Goal: Transaction & Acquisition: Purchase product/service

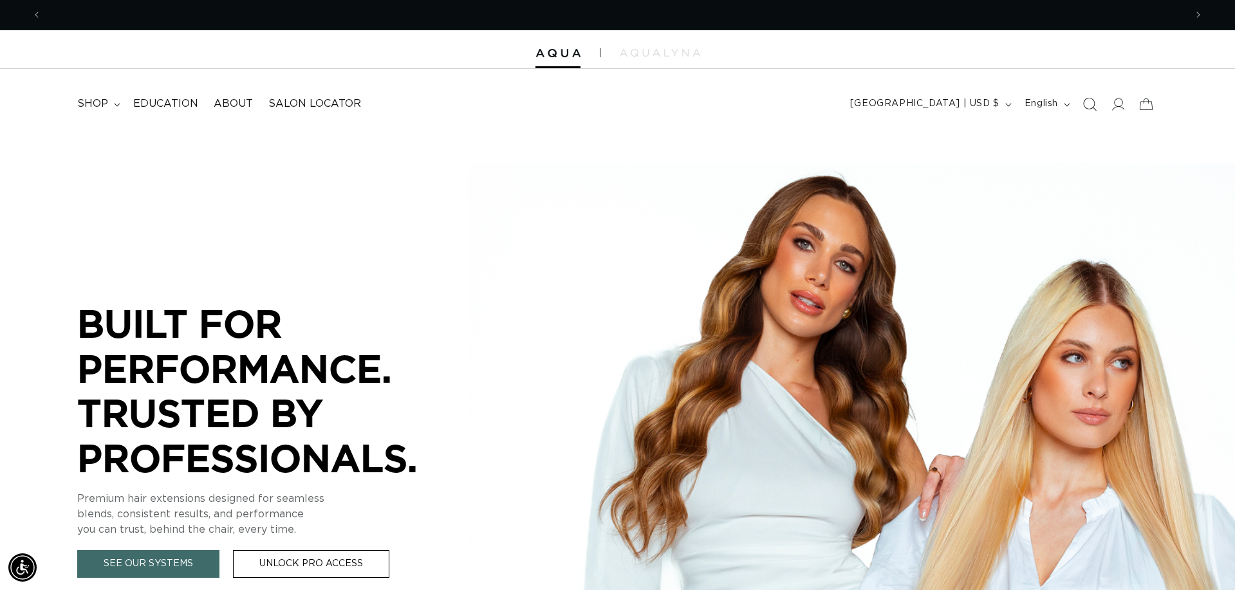
scroll to position [0, 1144]
click at [1087, 104] on icon "Search" at bounding box center [1089, 104] width 13 height 13
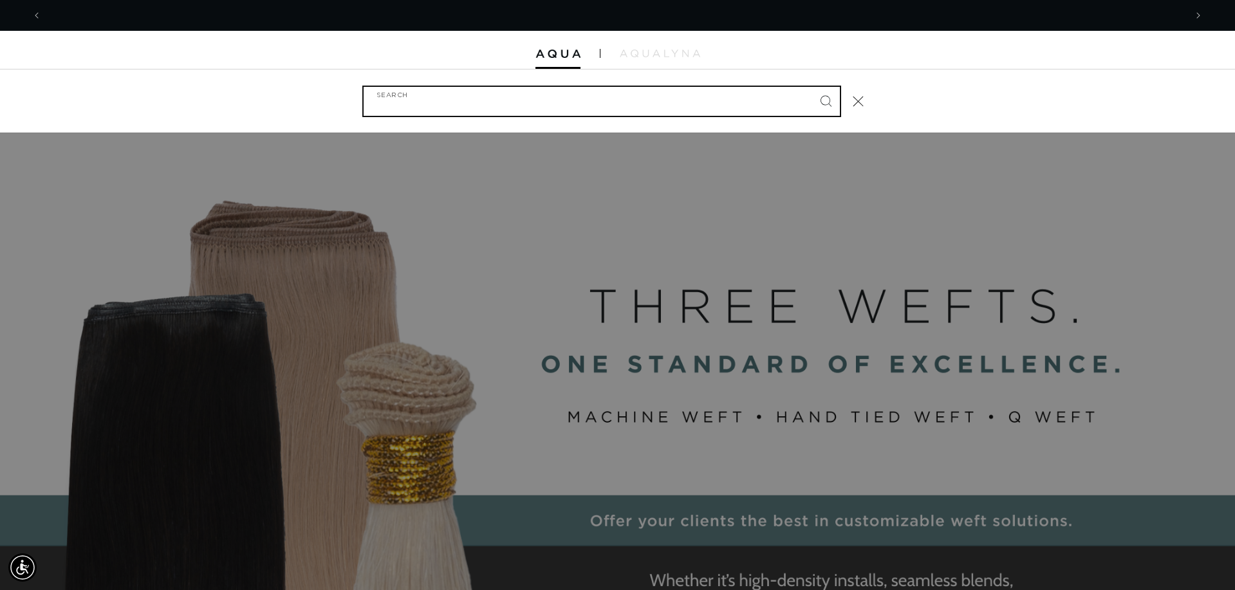
scroll to position [0, 2287]
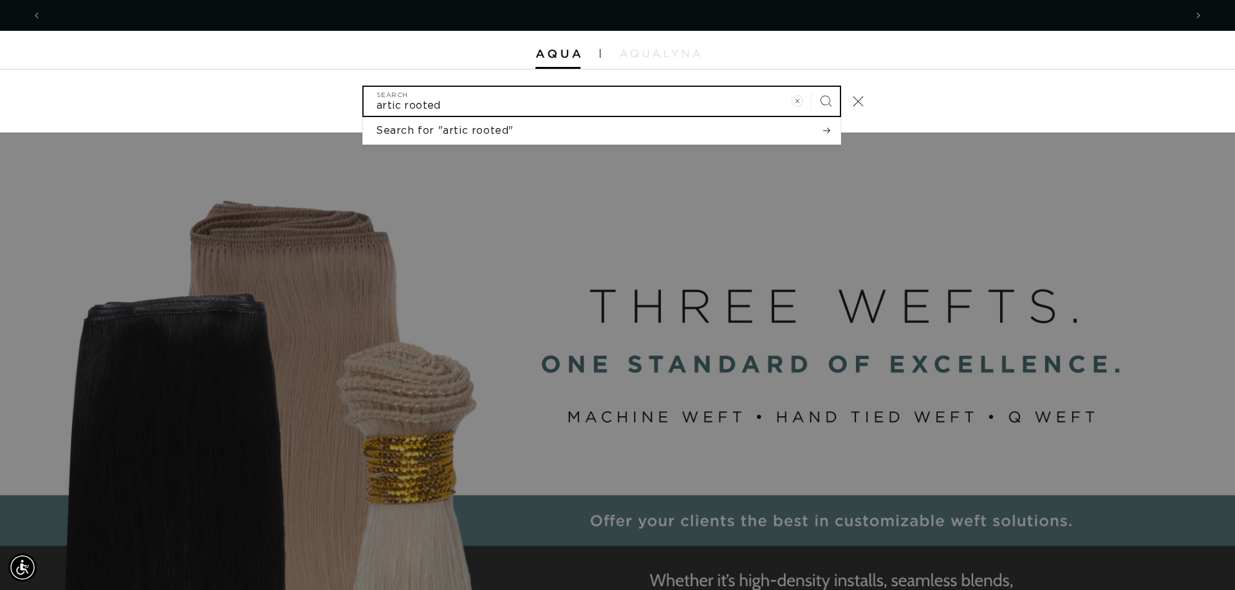
type input "artic rooted"
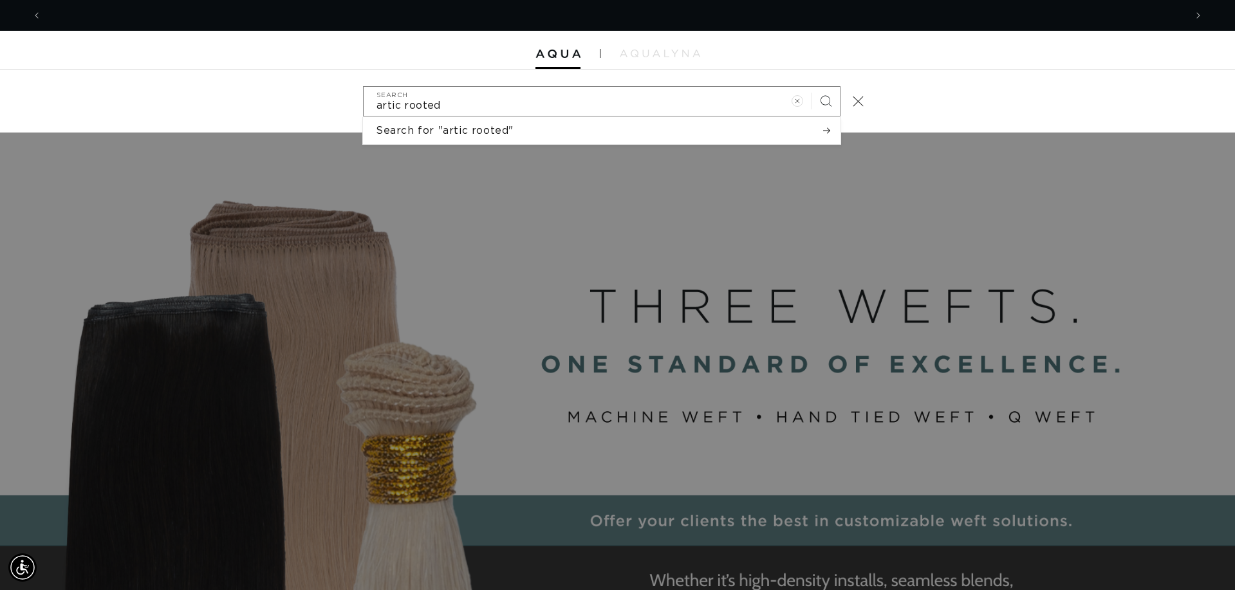
scroll to position [0, 0]
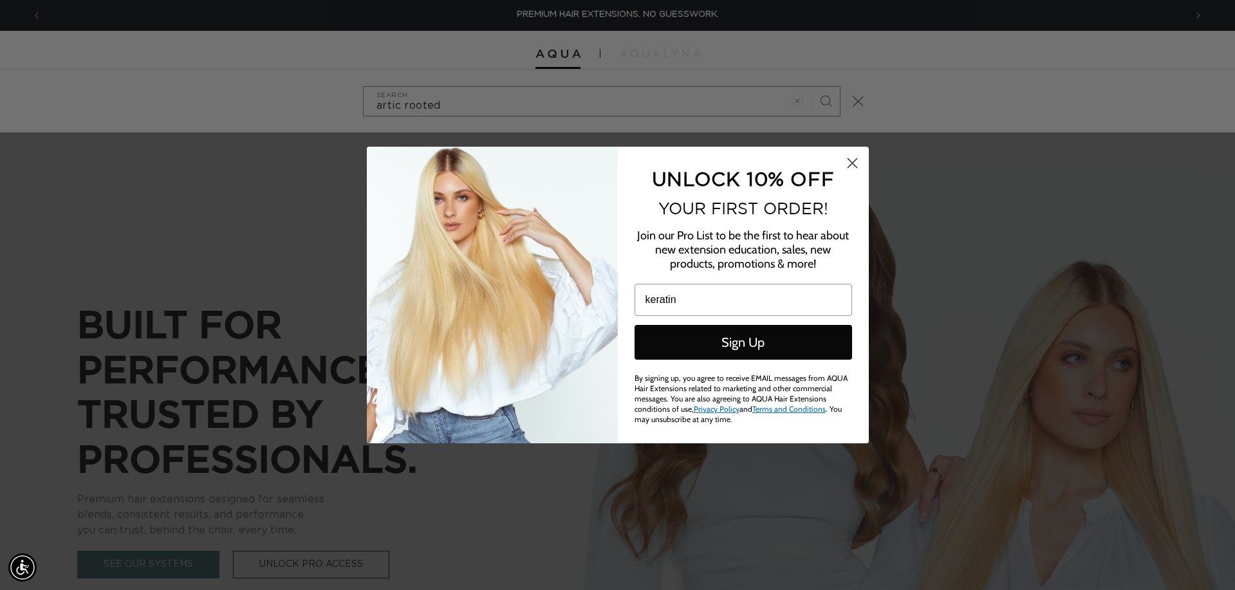
type input "keratin"
click input "Submit" at bounding box center [0, 0] width 0 height 0
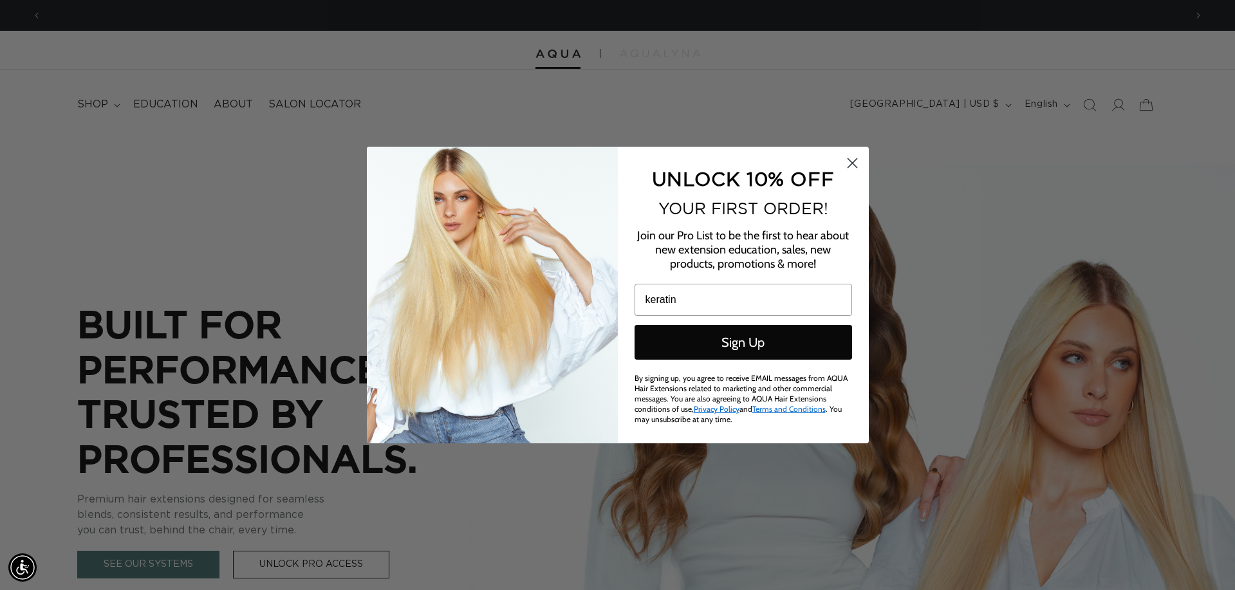
scroll to position [0, 1144]
click at [853, 171] on circle "Close dialog" at bounding box center [851, 163] width 21 height 21
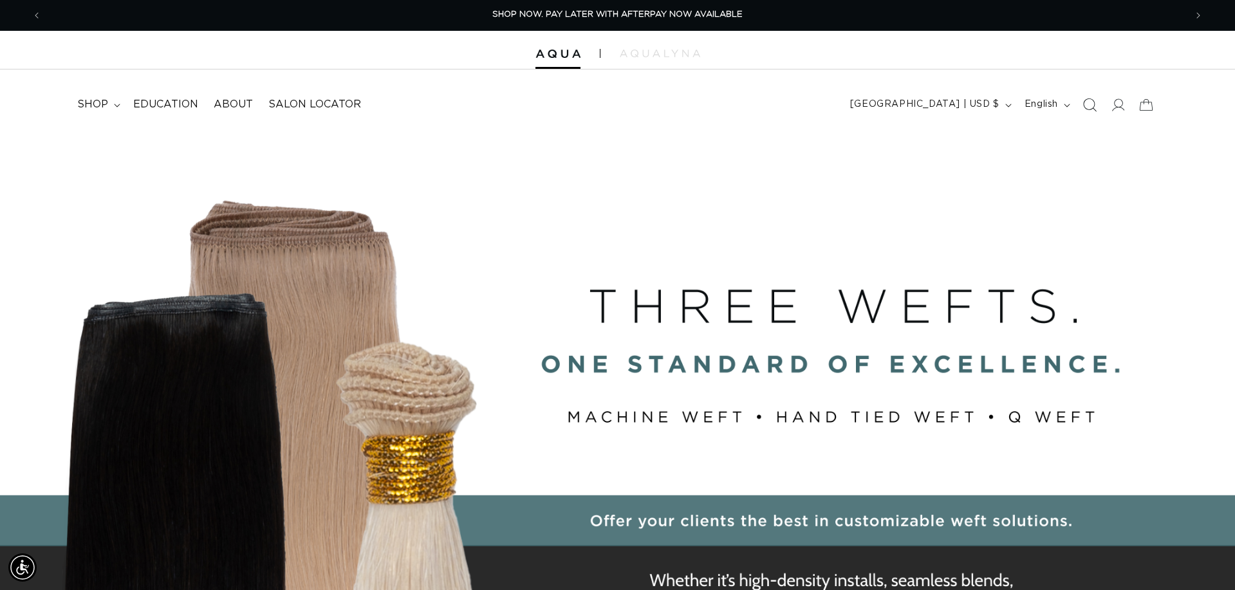
click at [1090, 102] on icon "Search" at bounding box center [1090, 105] width 14 height 14
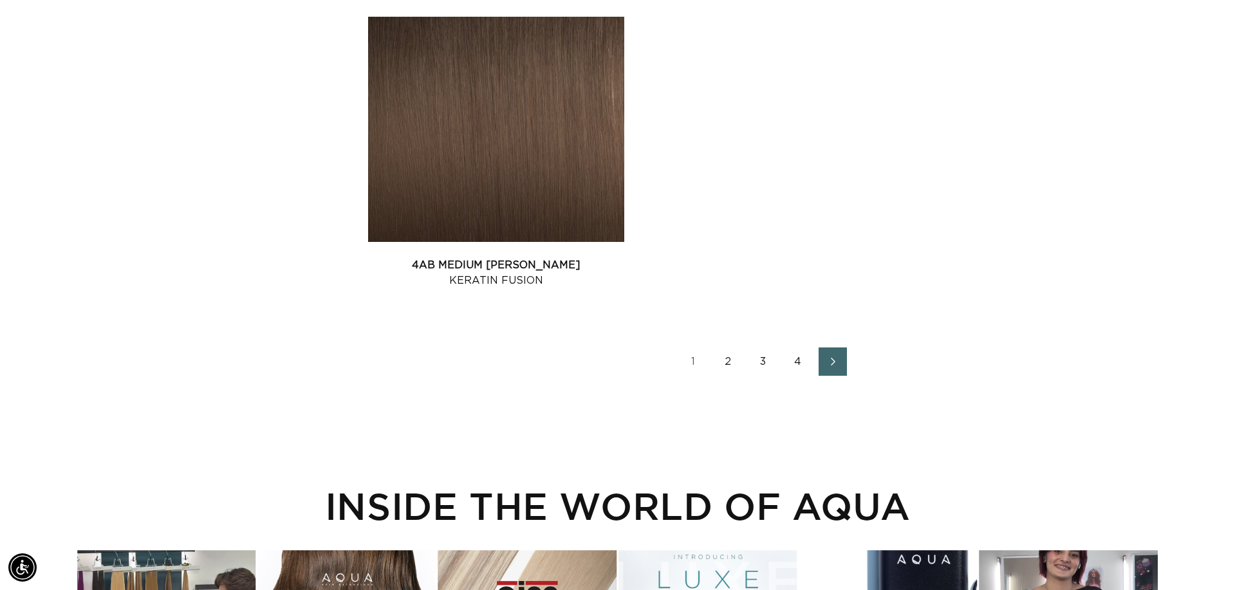
scroll to position [2769, 0]
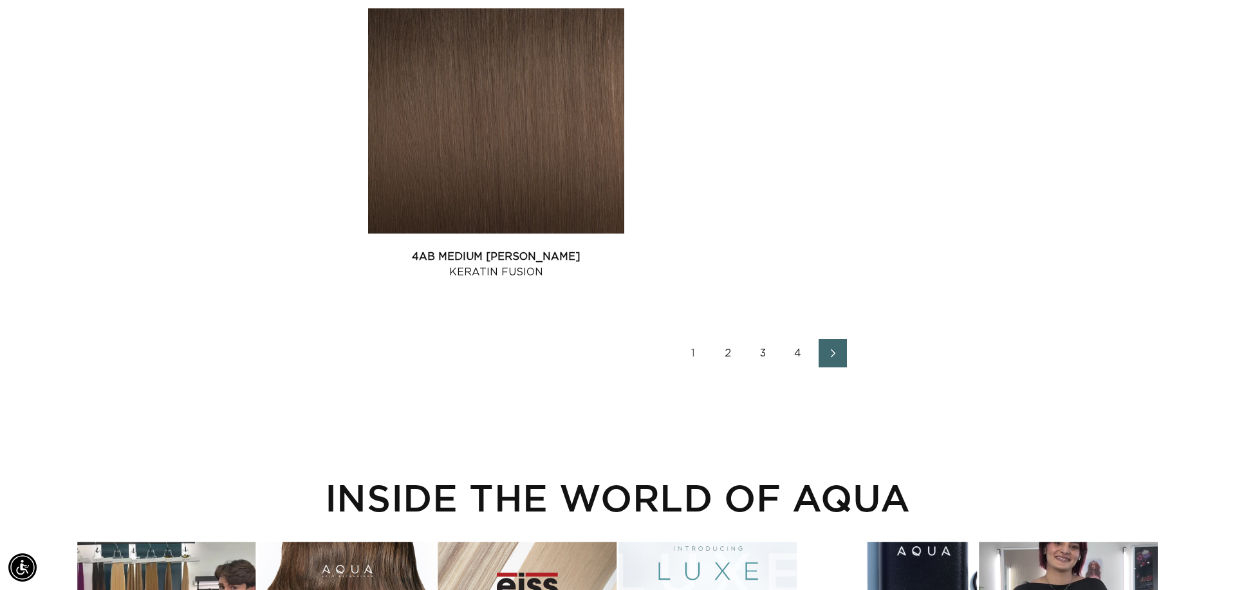
click at [835, 355] on icon "Next page" at bounding box center [833, 353] width 17 height 9
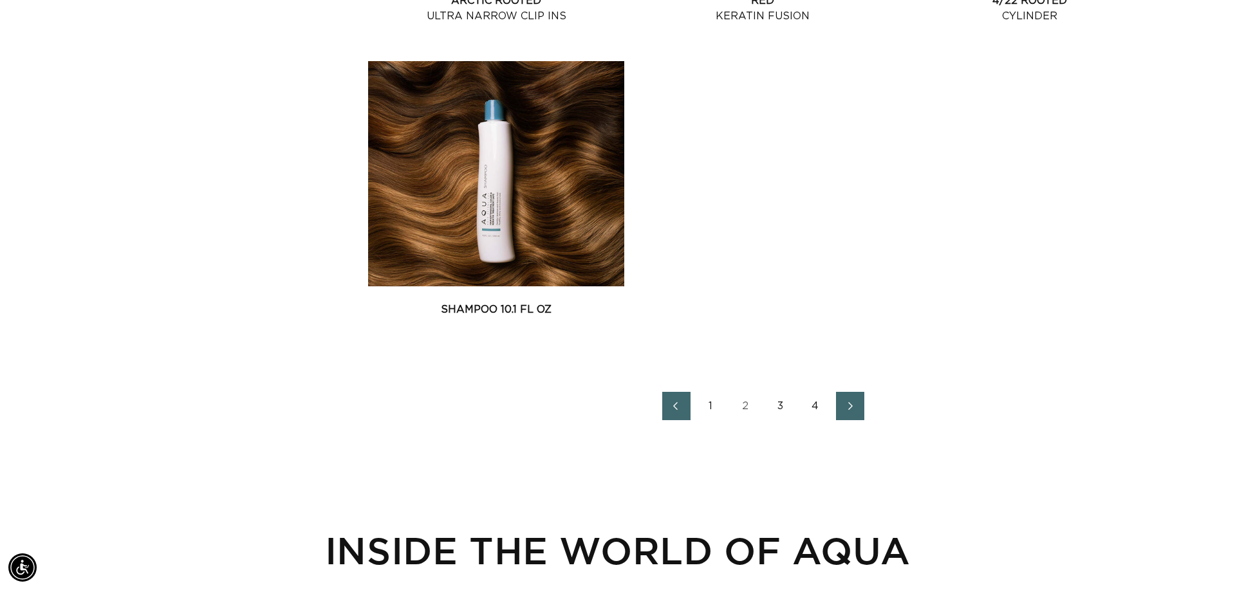
scroll to position [2723, 0]
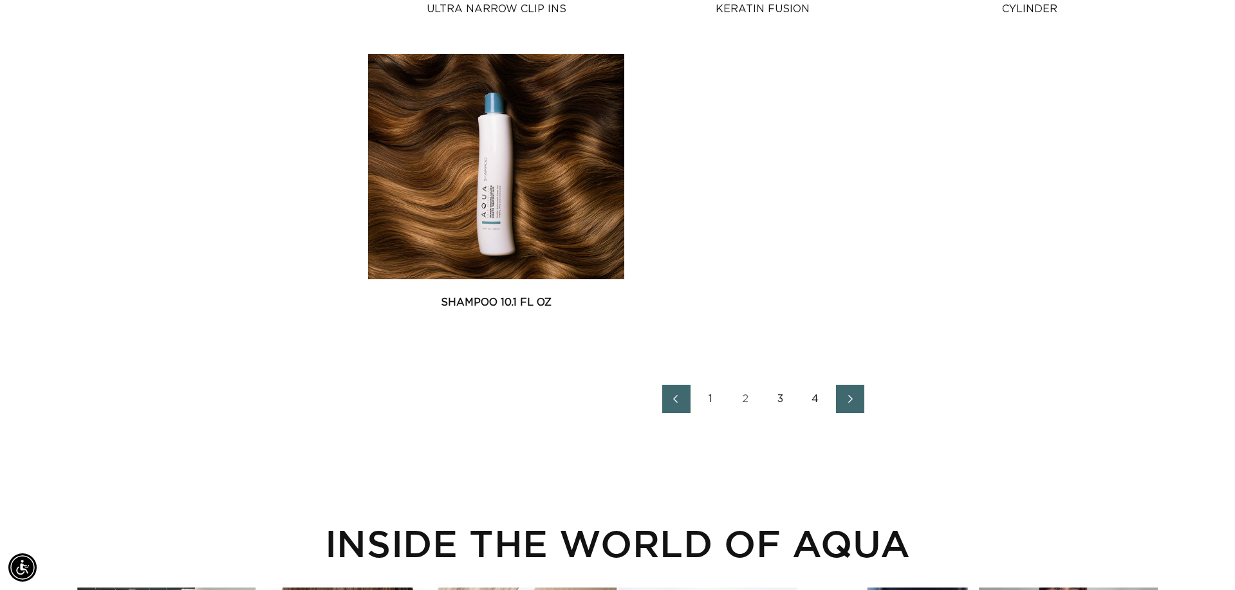
click at [781, 395] on link "3" at bounding box center [781, 399] width 28 height 28
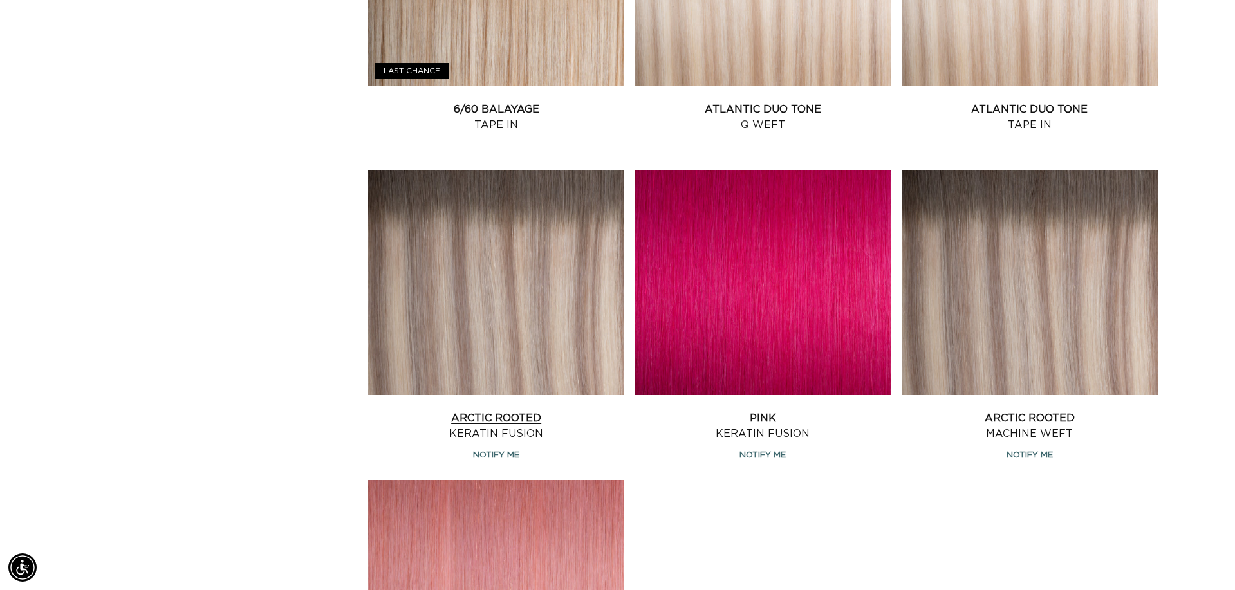
click at [499, 422] on link "Arctic Rooted Keratin Fusion" at bounding box center [496, 426] width 256 height 31
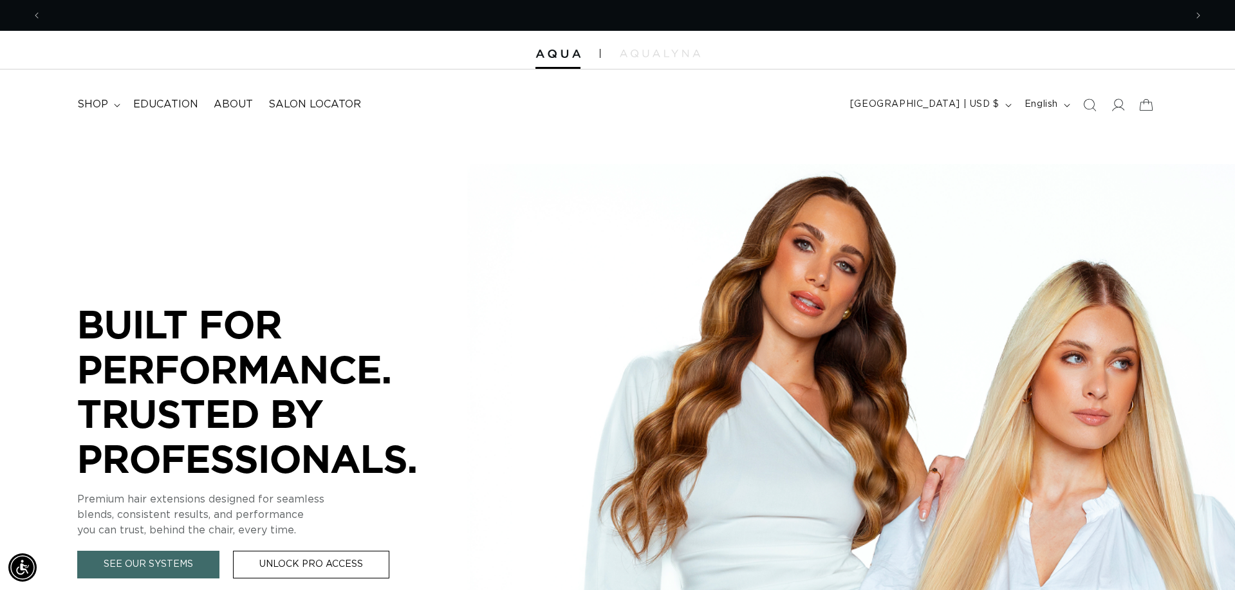
scroll to position [0, 1144]
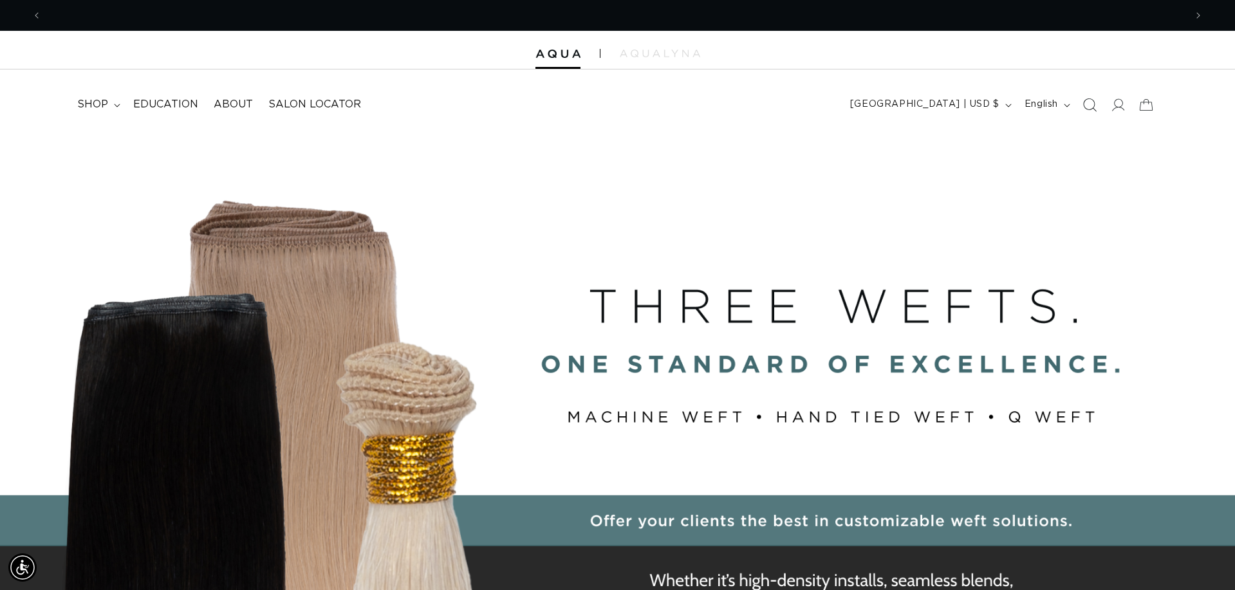
click at [1092, 105] on icon "Search" at bounding box center [1090, 105] width 14 height 14
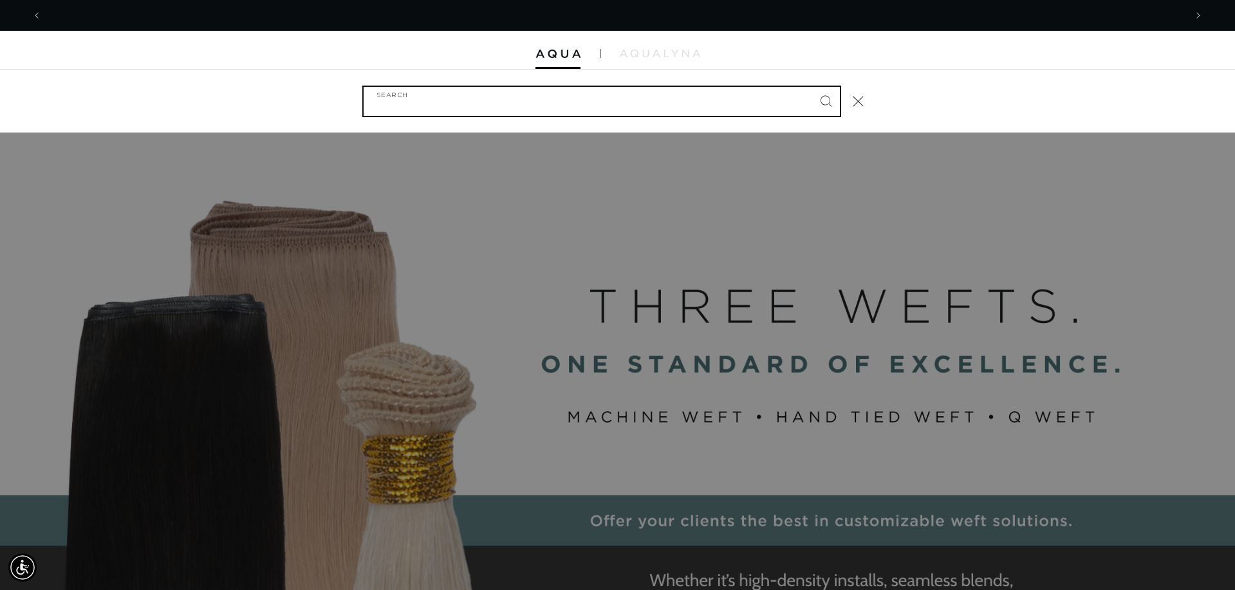
scroll to position [0, 2287]
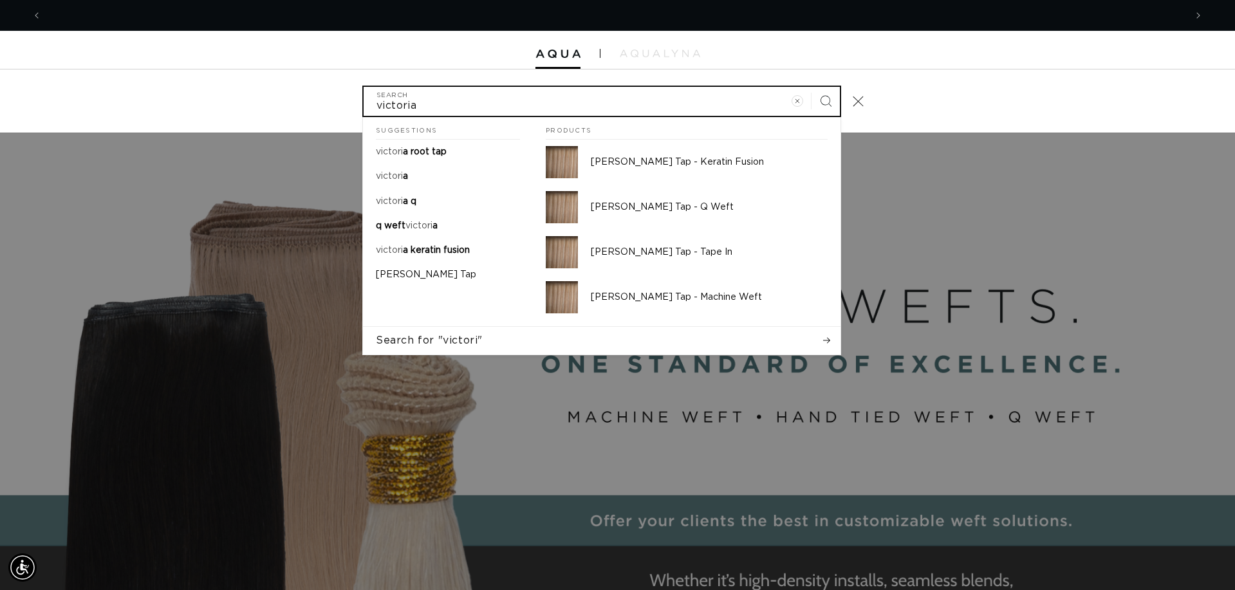
type input "victoria"
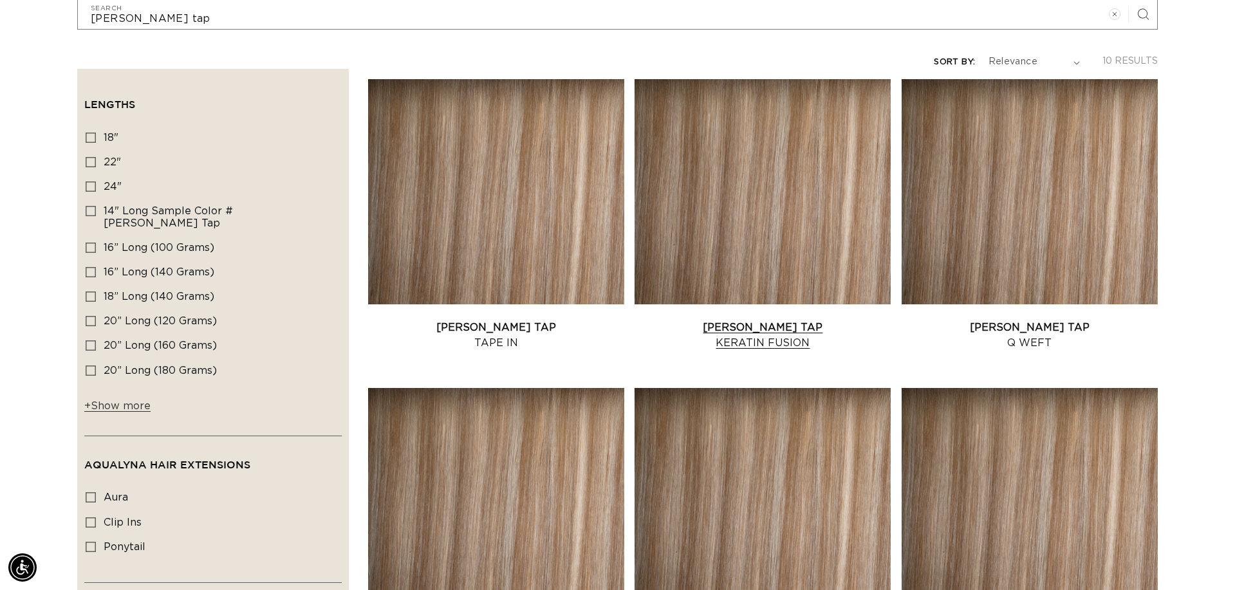
click at [779, 327] on link "Victoria Root Tap Keratin Fusion" at bounding box center [763, 335] width 256 height 31
